Goal: Navigation & Orientation: Find specific page/section

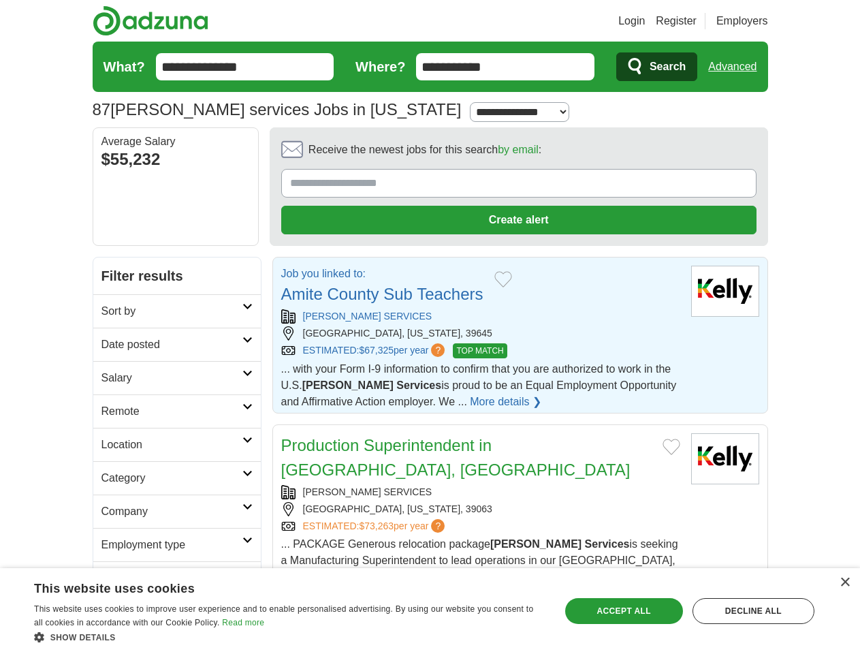
click at [645, 21] on link "Login" at bounding box center [631, 21] width 27 height 16
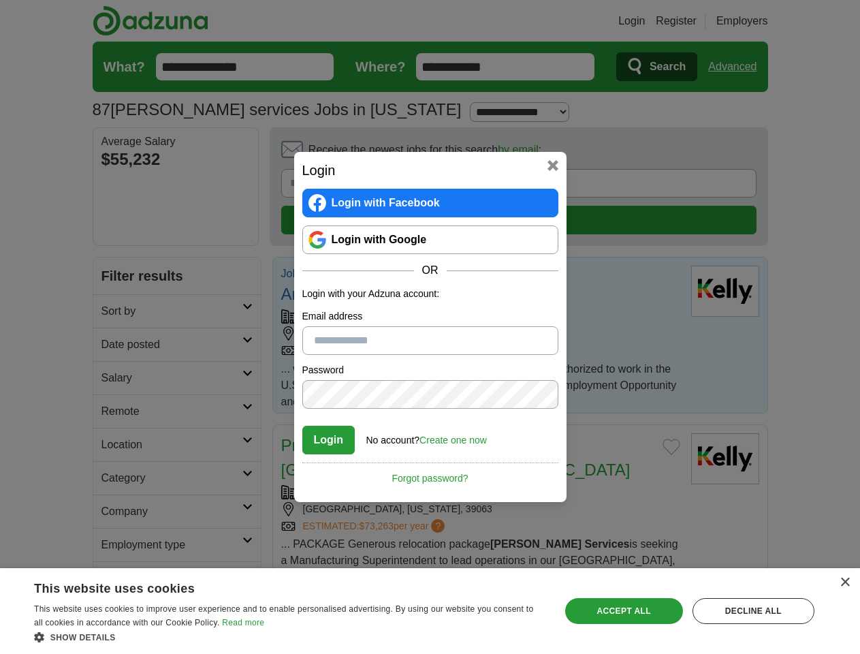
click at [737, 67] on div "Login Login with Facebook Login with Google OR Login with your Adzuna account: …" at bounding box center [430, 327] width 860 height 654
click at [481, 153] on div "Login Login with Facebook Login with Google OR Login with your Adzuna account: …" at bounding box center [430, 327] width 272 height 350
click at [796, 154] on div "Login Login with Facebook Login with Google OR Login with your Adzuna account: …" at bounding box center [430, 327] width 860 height 654
click at [114, 245] on div "Login Login with Facebook Login with Google OR Login with your Adzuna account: …" at bounding box center [430, 327] width 860 height 654
click at [114, 278] on div "Login Login with Facebook Login with Google OR Login with your Adzuna account: …" at bounding box center [430, 327] width 860 height 654
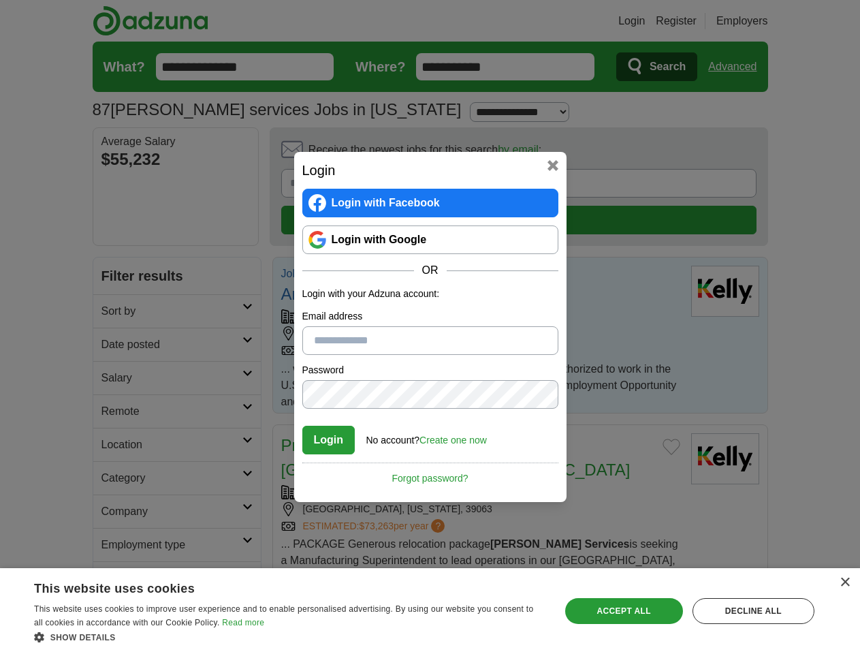
click at [114, 312] on div "Login Login with Facebook Login with Google OR Login with your Adzuna account: …" at bounding box center [430, 327] width 860 height 654
click at [114, 345] on div "Login Login with Facebook Login with Google OR Login with your Adzuna account: …" at bounding box center [430, 327] width 860 height 654
click at [114, 378] on div "Login Login with Facebook Login with Google OR Login with your Adzuna account: …" at bounding box center [430, 327] width 860 height 654
